Goal: Information Seeking & Learning: Find specific fact

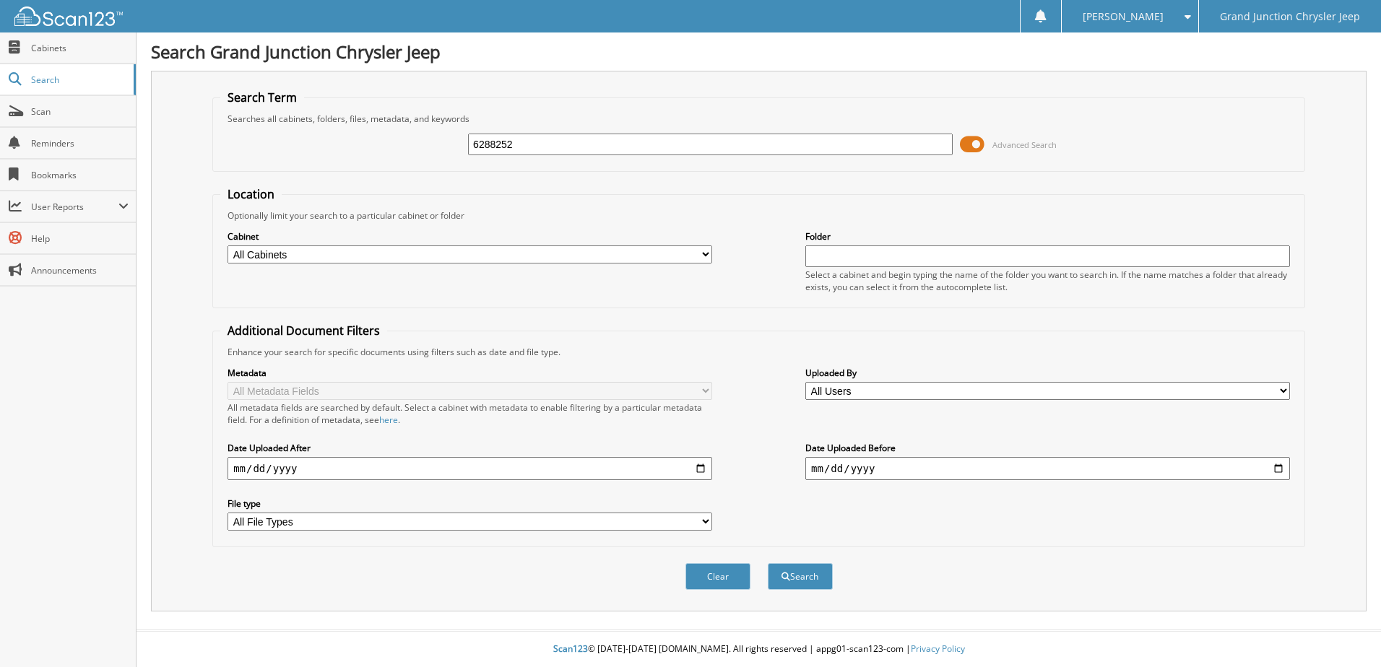
type input "6288252"
click at [768, 563] on button "Search" at bounding box center [800, 576] width 65 height 27
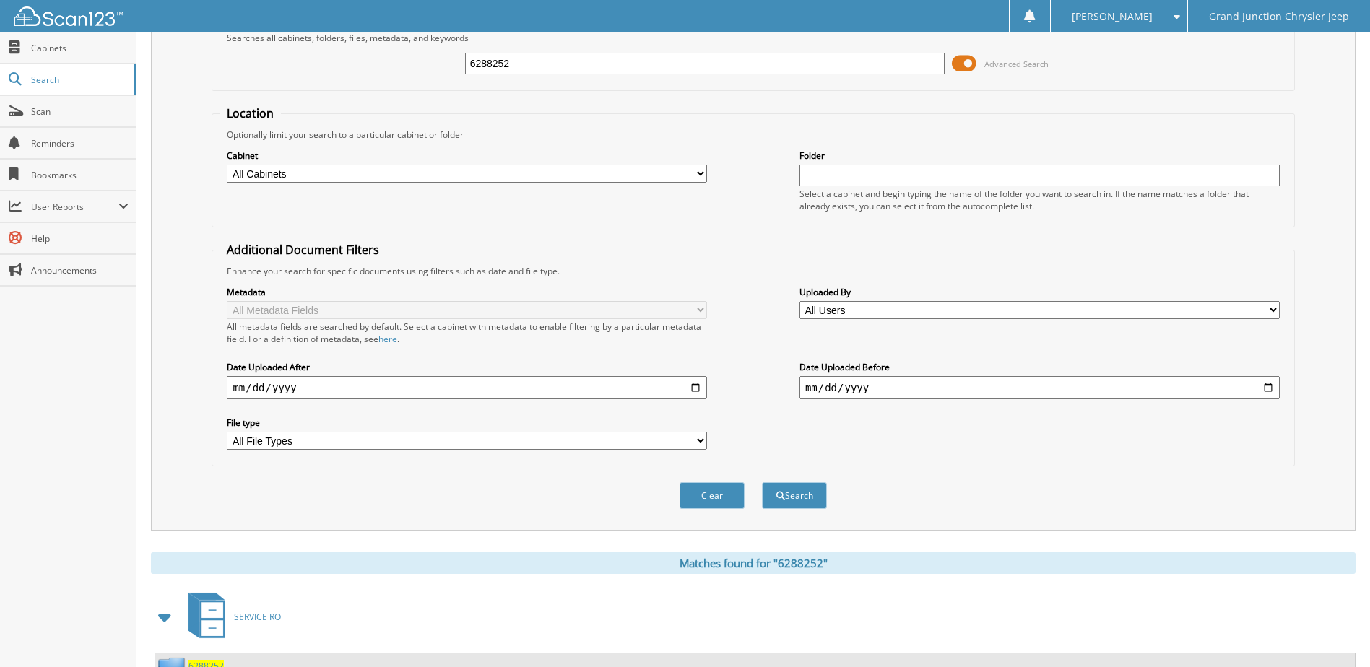
scroll to position [196, 0]
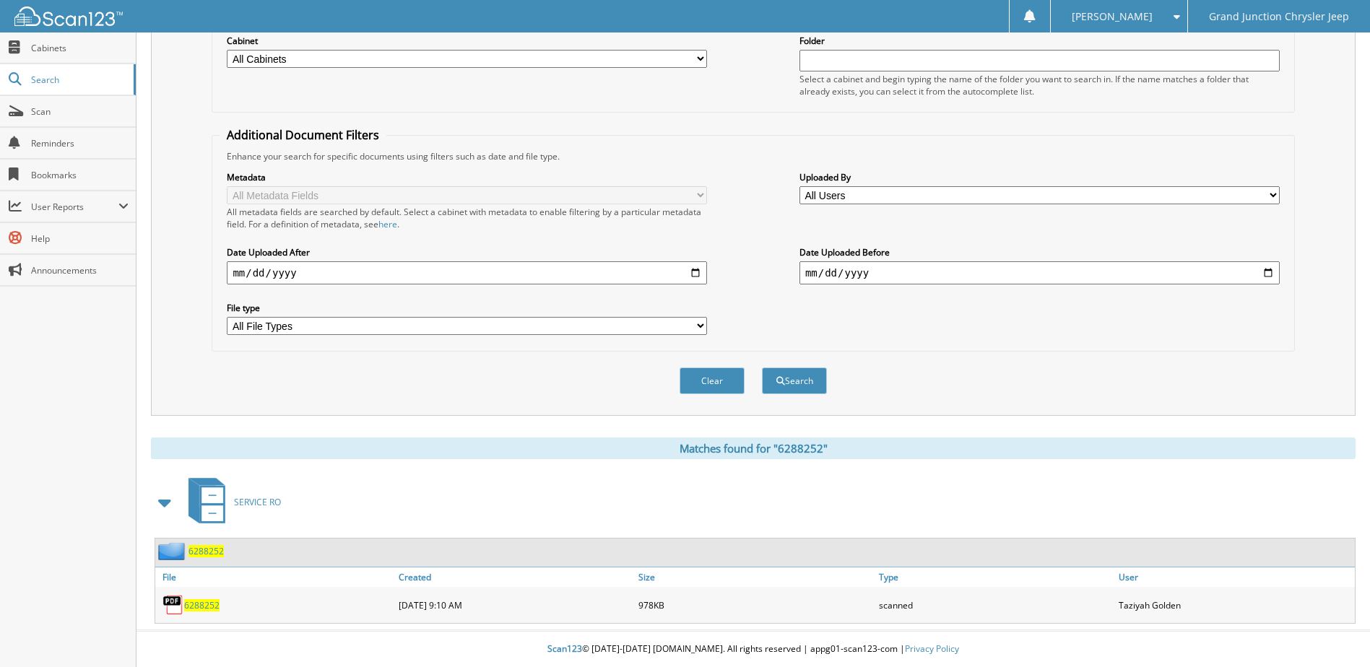
click at [206, 605] on span "6288252" at bounding box center [201, 605] width 35 height 12
